Goal: Use online tool/utility: Utilize a website feature to perform a specific function

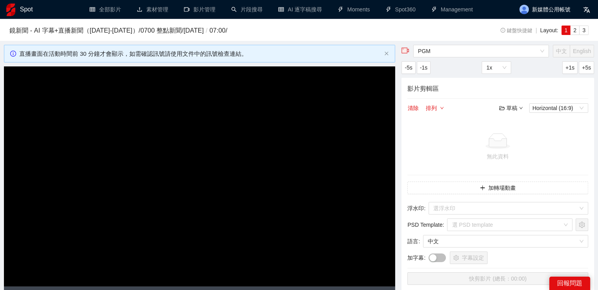
click at [109, 32] on h3 "鏡新聞 - AI 字幕+直播新聞（[DATE]-[DATE]） / 0700 整點新聞 / [DATE] / 07:00 /" at bounding box center [233, 31] width 449 height 10
click at [79, 31] on h3 "鏡新聞 - AI 字幕+直播新聞（[DATE]-[DATE]） / 0700 整點新聞 / [DATE] / 07:00 /" at bounding box center [233, 31] width 449 height 10
click at [35, 8] on div "Spot" at bounding box center [38, 9] width 65 height 19
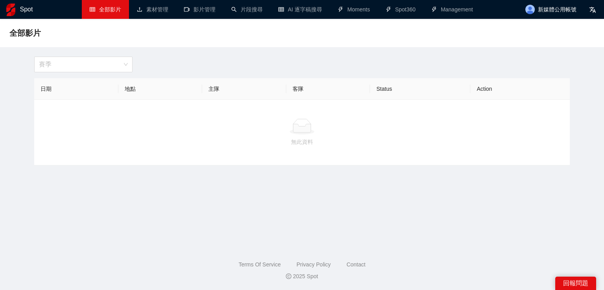
click at [28, 9] on h1 "Spot" at bounding box center [26, 9] width 13 height 19
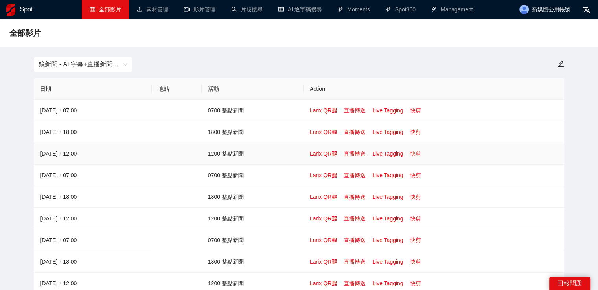
click at [418, 153] on link "快剪" at bounding box center [415, 154] width 11 height 6
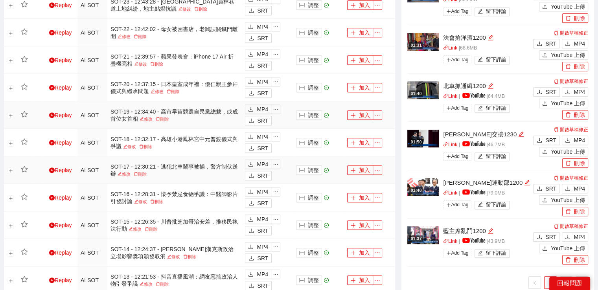
scroll to position [590, 0]
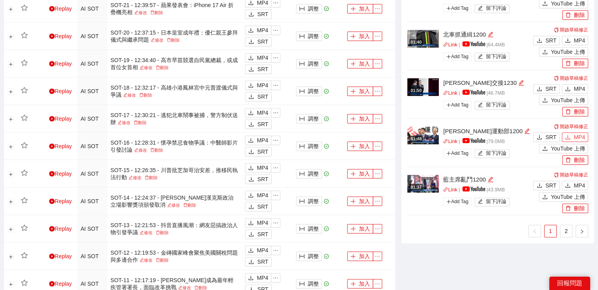
click at [575, 137] on span "MP4" at bounding box center [579, 137] width 11 height 9
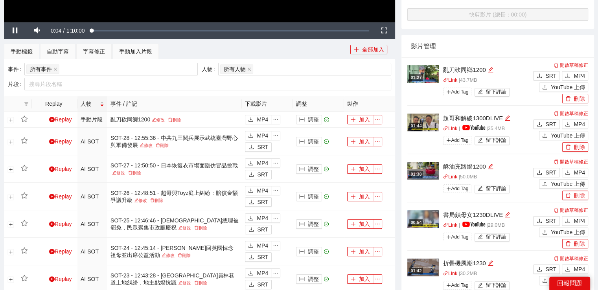
scroll to position [0, 0]
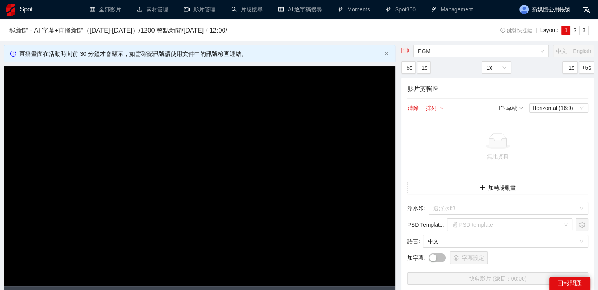
click at [255, 132] on video "Video Player" at bounding box center [199, 176] width 391 height 220
